Goal: Share content

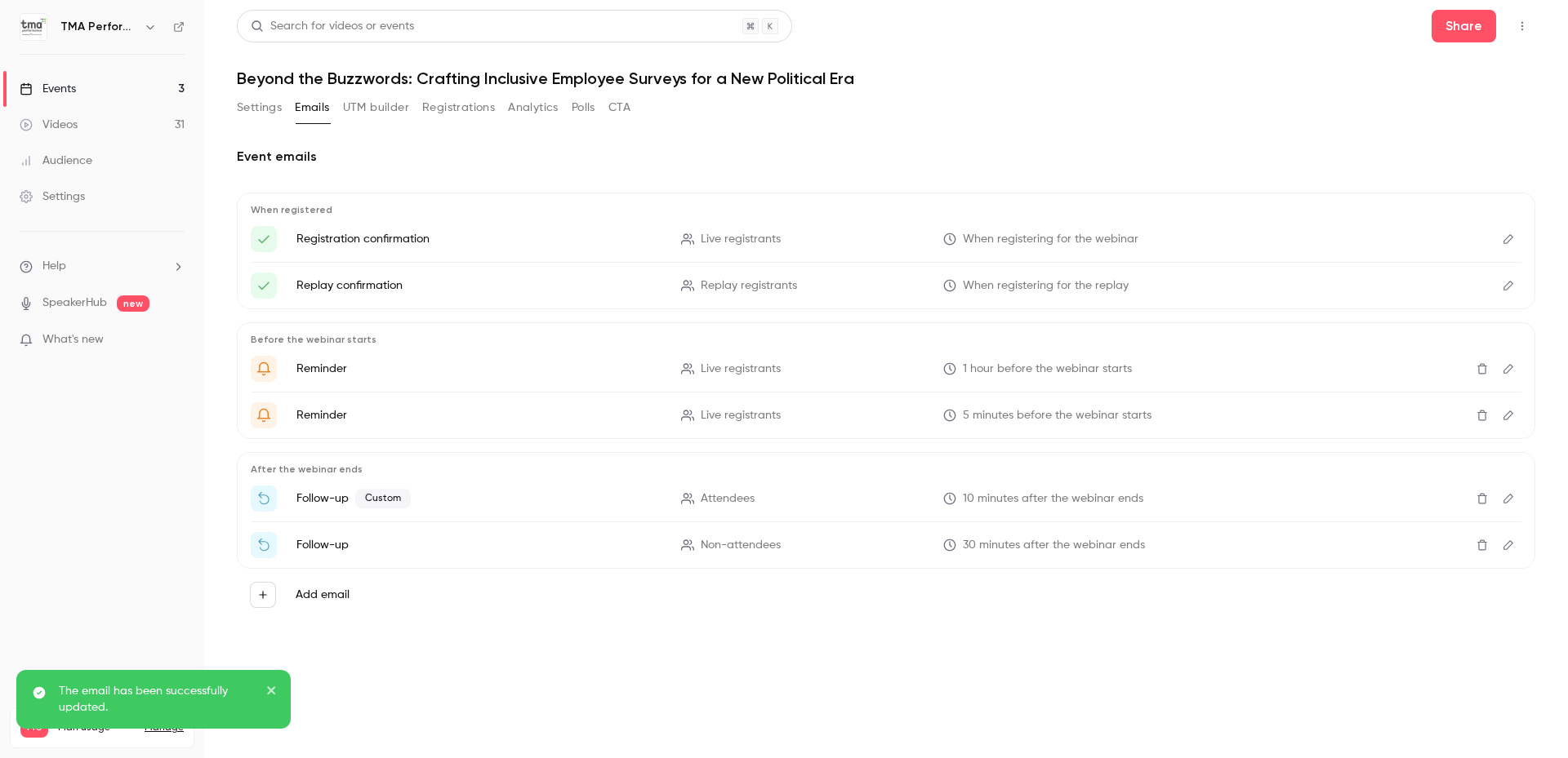
click at [266, 109] on button "Settings" at bounding box center [259, 108] width 45 height 26
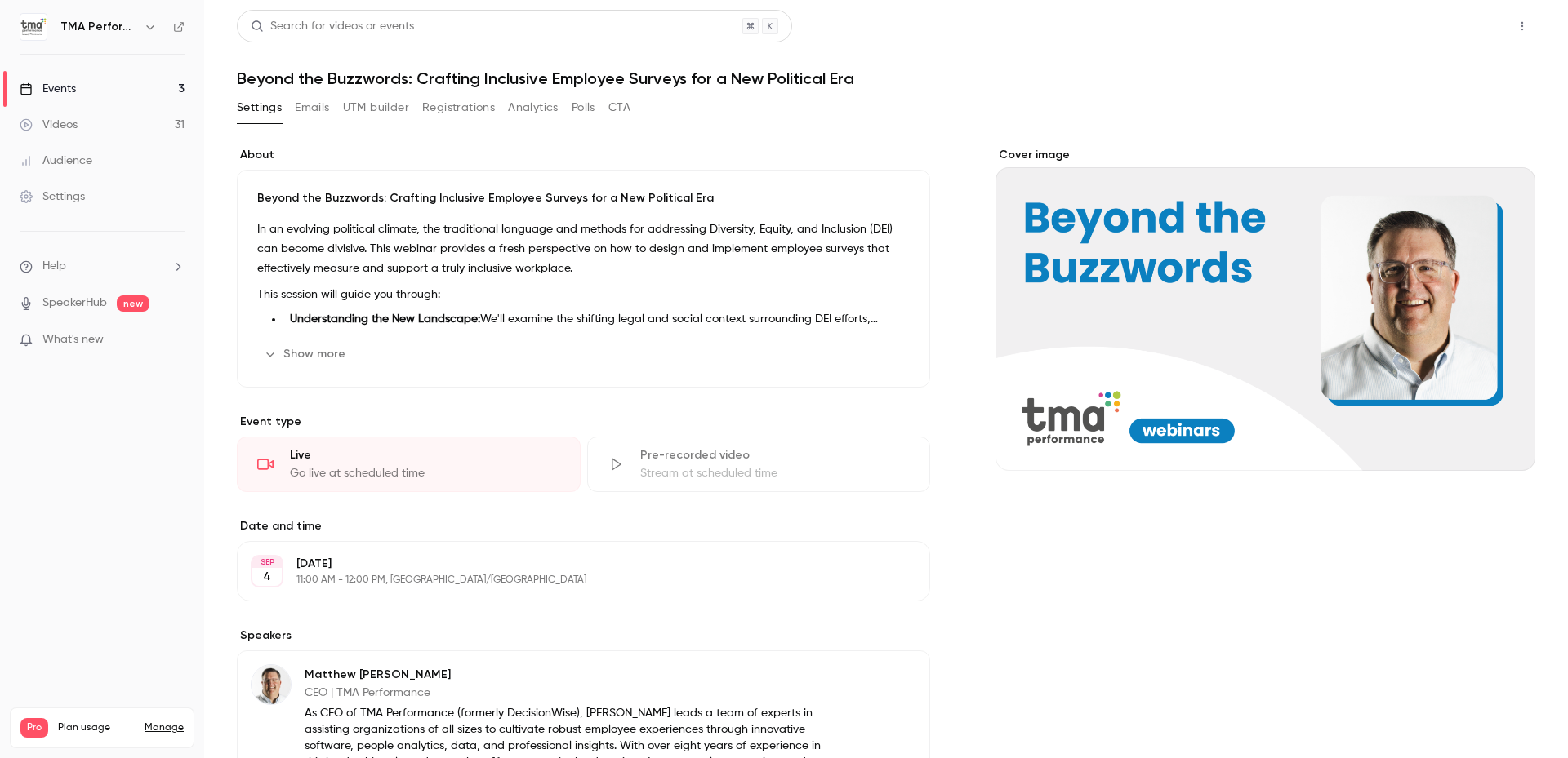
click at [1442, 30] on button "Share" at bounding box center [1464, 26] width 64 height 33
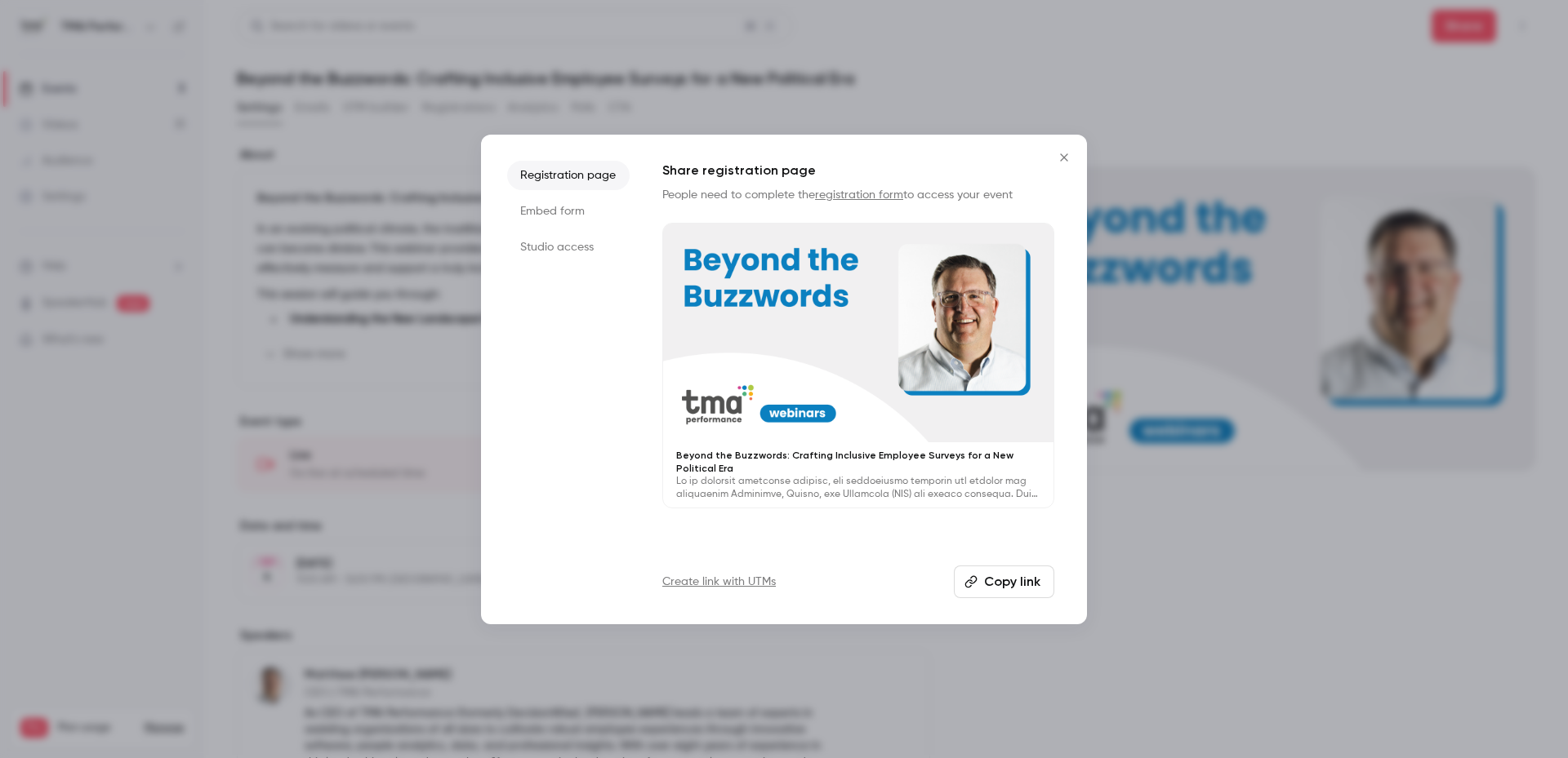
click at [1026, 581] on button "Copy link" at bounding box center [1005, 582] width 101 height 33
click at [1060, 157] on icon "Close" at bounding box center [1064, 157] width 19 height 13
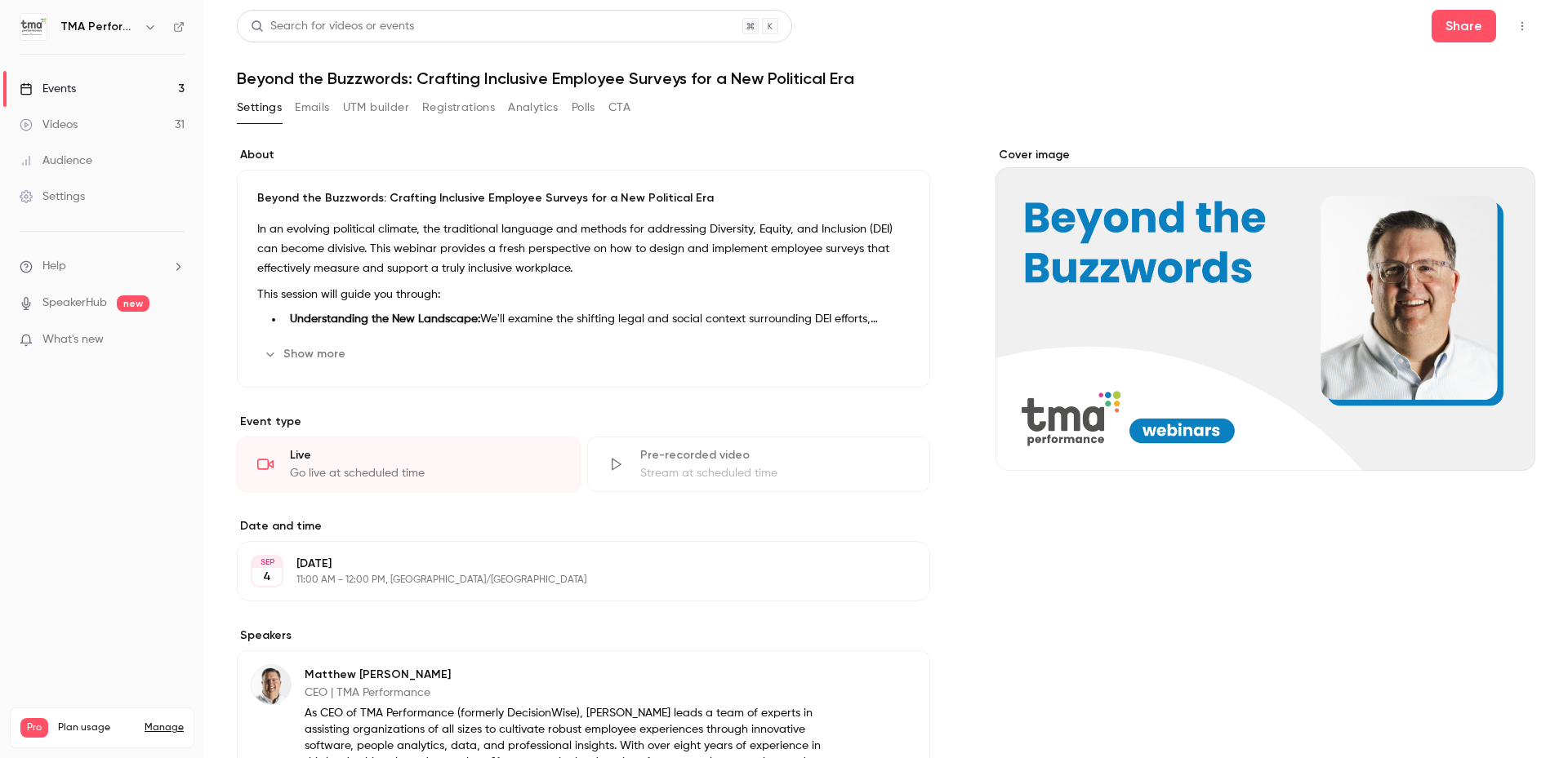
click at [414, 199] on p "Beyond the Buzzwords: Crafting Inclusive Employee Surveys for a New Political E…" at bounding box center [583, 199] width 652 height 17
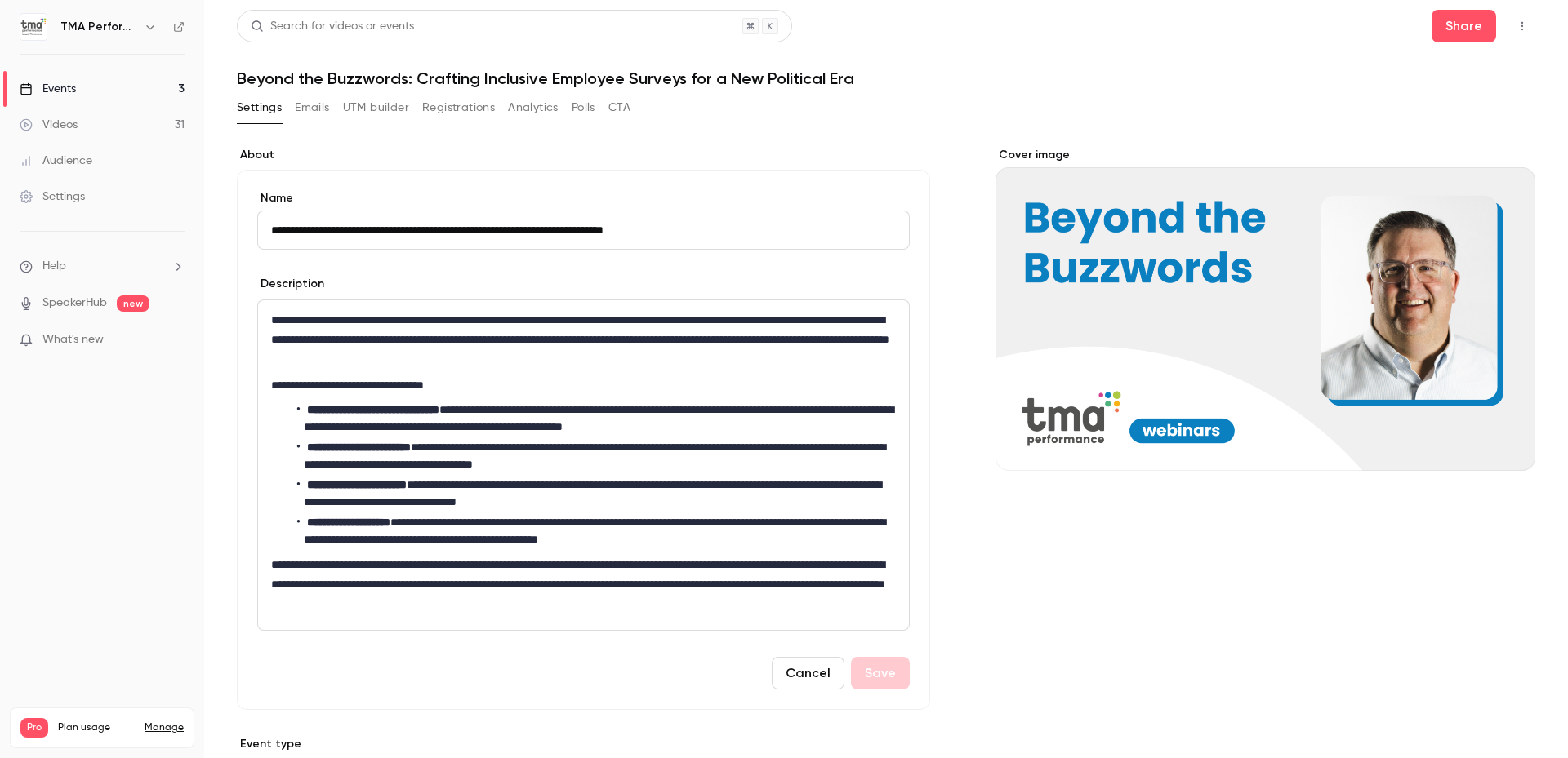
click at [418, 232] on input "**********" at bounding box center [583, 230] width 652 height 39
